Goal: Information Seeking & Learning: Learn about a topic

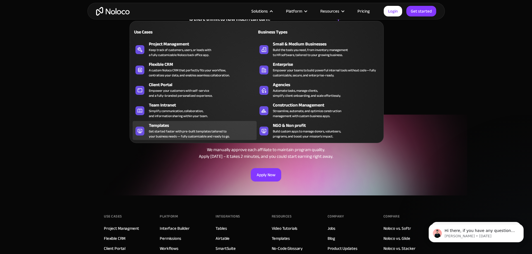
click at [189, 138] on div "Get started faster with pre-built templates tailored to your business needs — f…" at bounding box center [189, 134] width 81 height 10
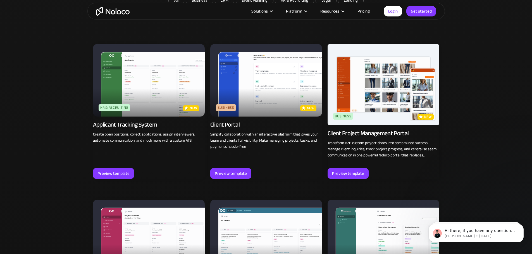
click at [423, 116] on div "new" at bounding box center [426, 117] width 16 height 6
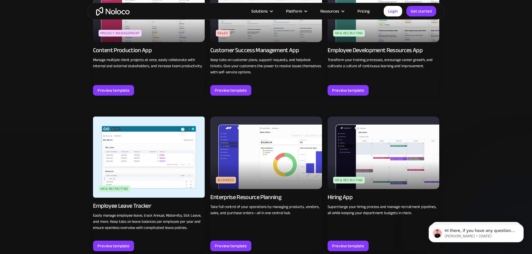
scroll to position [703, 0]
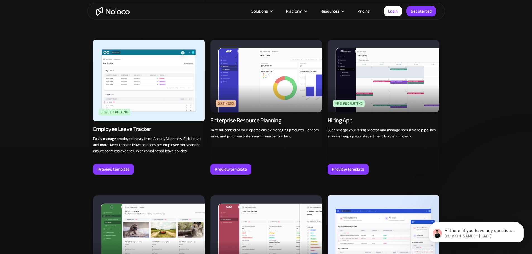
click at [382, 88] on img at bounding box center [384, 76] width 112 height 73
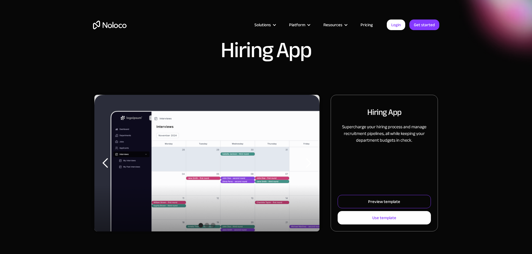
click at [376, 206] on div "Preview template" at bounding box center [384, 201] width 32 height 7
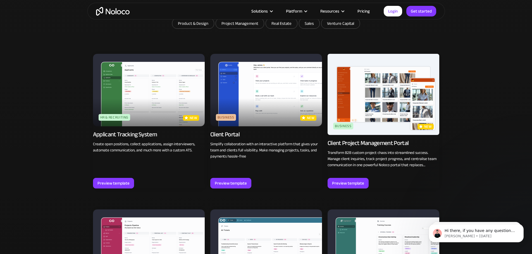
scroll to position [396, 0]
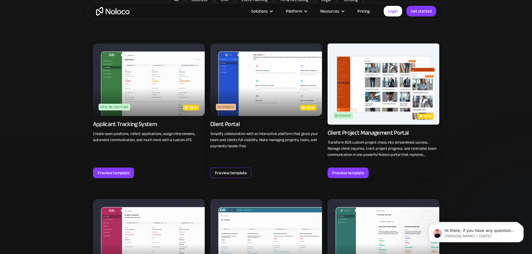
click at [247, 170] on div "Preview template" at bounding box center [230, 173] width 41 height 11
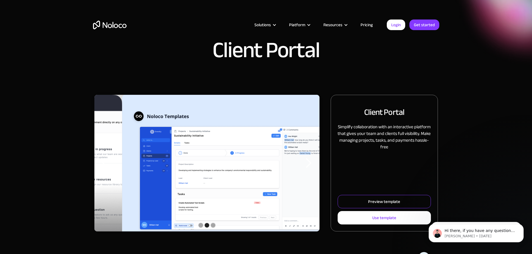
click at [368, 206] on div "Preview template" at bounding box center [384, 201] width 32 height 7
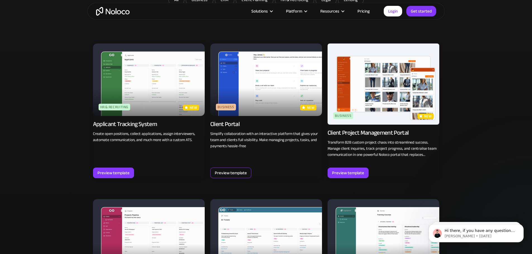
click at [243, 170] on div "Preview template" at bounding box center [231, 173] width 32 height 7
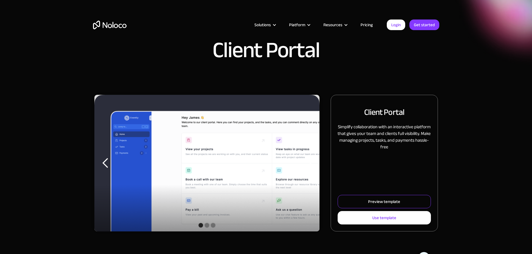
click at [368, 206] on div "Preview template" at bounding box center [384, 201] width 32 height 7
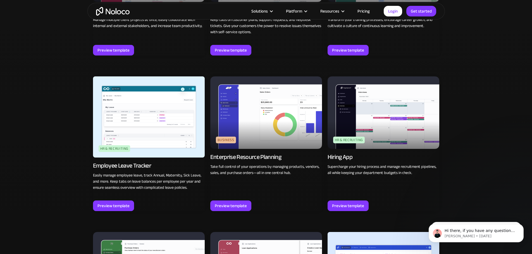
scroll to position [674, 0]
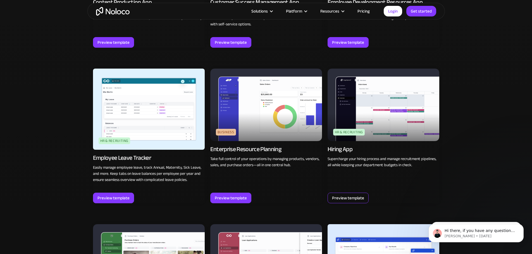
click at [346, 195] on div "Preview template" at bounding box center [348, 198] width 32 height 7
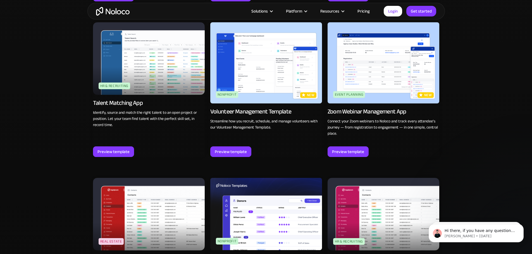
scroll to position [1188, 0]
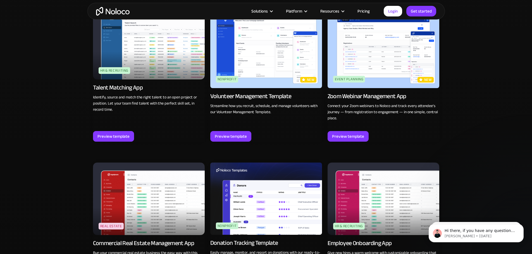
click at [378, 163] on img at bounding box center [384, 199] width 112 height 73
